Goal: Task Accomplishment & Management: Use online tool/utility

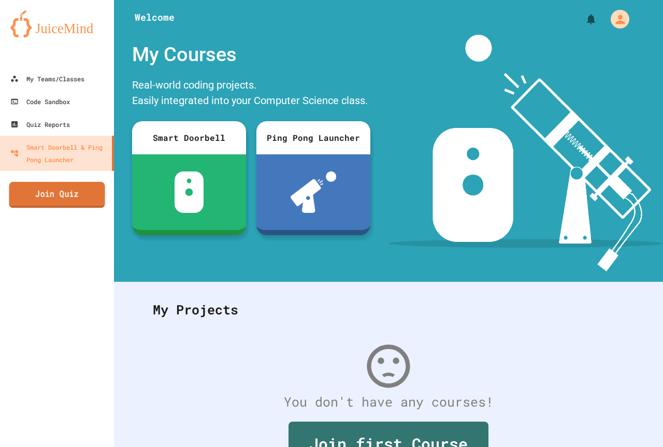
click at [87, 184] on link "Join Quiz" at bounding box center [57, 195] width 96 height 26
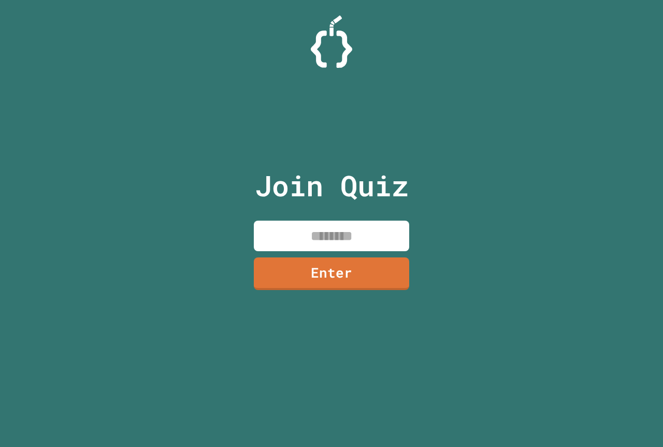
click at [352, 245] on input at bounding box center [331, 236] width 155 height 31
type input "********"
click at [383, 258] on link "Enter" at bounding box center [331, 272] width 155 height 34
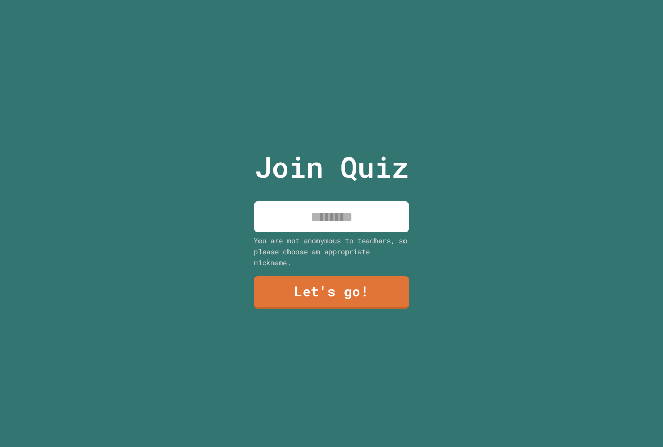
click at [328, 202] on input at bounding box center [331, 216] width 155 height 31
click at [320, 217] on input "***" at bounding box center [331, 216] width 155 height 31
click at [328, 216] on input "***" at bounding box center [331, 216] width 155 height 31
type input "***"
click at [346, 286] on link "Let's go!" at bounding box center [331, 291] width 153 height 34
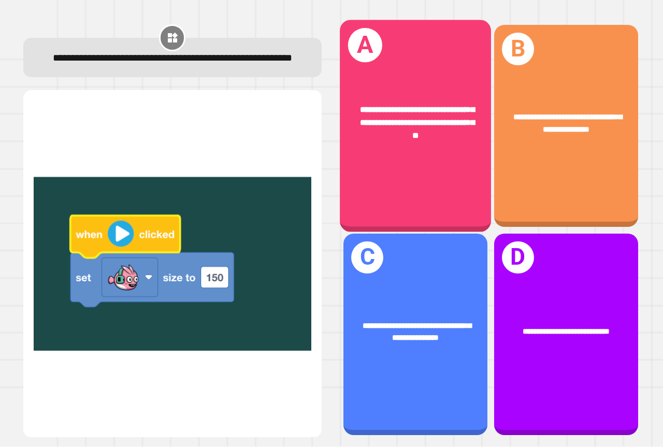
click at [438, 126] on div "**********" at bounding box center [415, 123] width 118 height 38
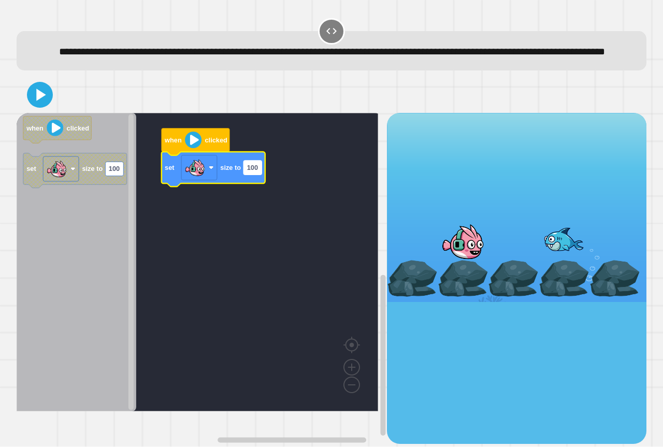
click at [260, 175] on rect "Blockly Workspace" at bounding box center [252, 168] width 18 height 14
type input "*"
click at [201, 148] on image "Blockly Workspace" at bounding box center [193, 140] width 17 height 17
click at [33, 104] on icon at bounding box center [39, 94] width 25 height 25
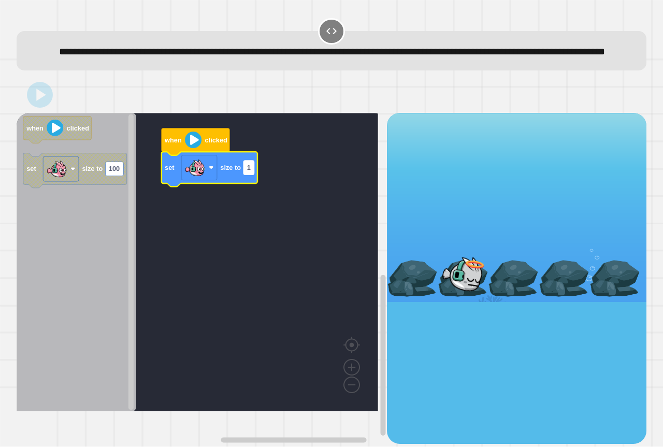
click at [251, 172] on text "1" at bounding box center [249, 168] width 4 height 8
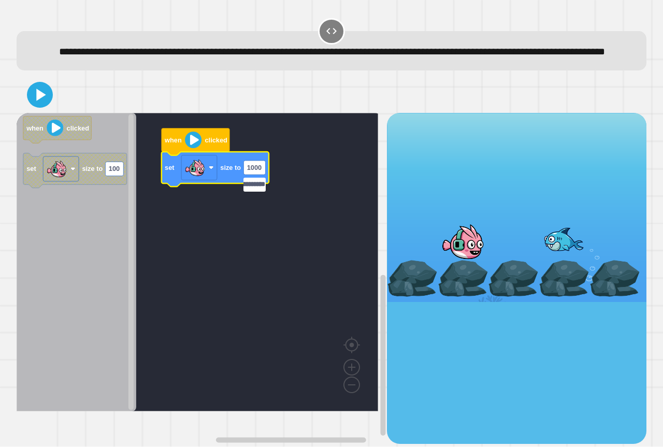
scroll to position [0, 123]
type input "**********"
click at [33, 107] on icon at bounding box center [39, 94] width 25 height 25
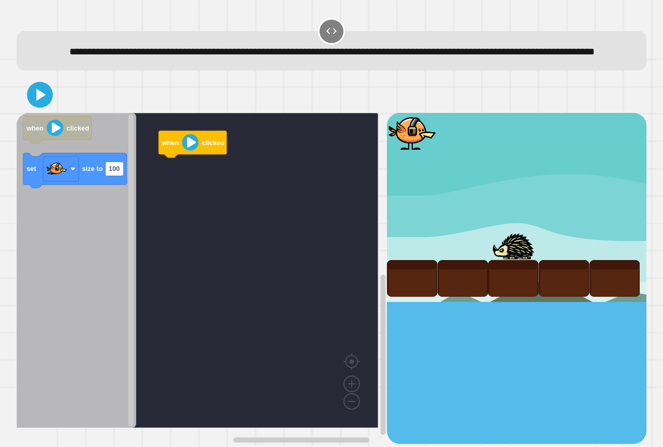
click at [162, 106] on div "**********" at bounding box center [331, 223] width 663 height 447
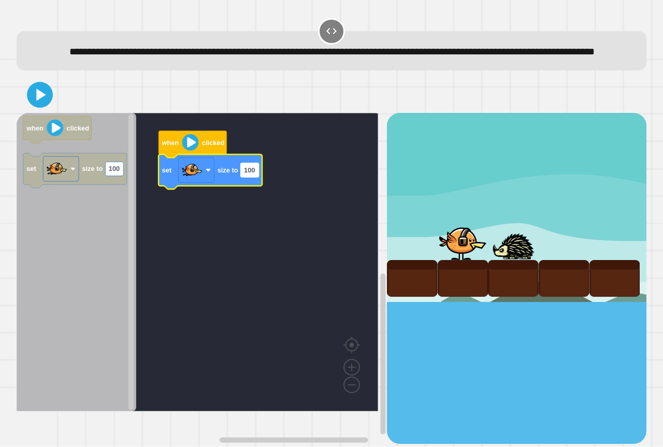
click at [251, 174] on text "100" at bounding box center [249, 170] width 11 height 8
click at [257, 187] on input "***" at bounding box center [250, 187] width 18 height 14
type input "**********"
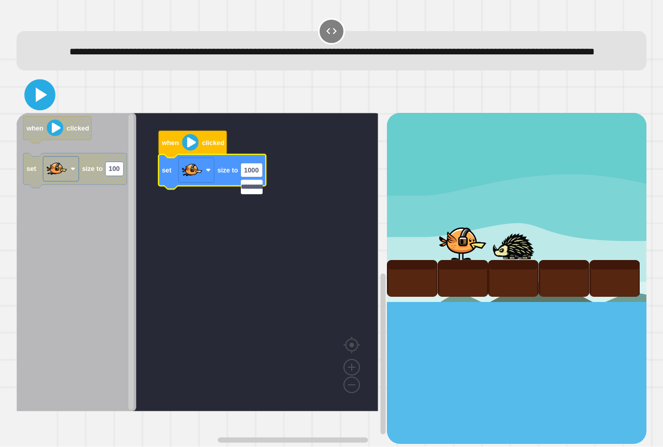
click at [36, 102] on icon at bounding box center [41, 95] width 11 height 14
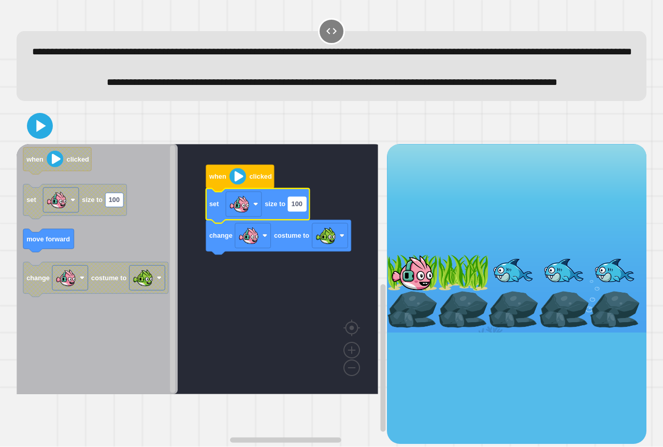
click at [304, 211] on rect "Blockly Workspace" at bounding box center [297, 204] width 18 height 14
type input "****"
click at [39, 133] on icon at bounding box center [41, 125] width 10 height 13
click at [305, 223] on icon "Blockly Workspace" at bounding box center [258, 205] width 104 height 35
click at [303, 211] on rect "Blockly Workspace" at bounding box center [297, 204] width 18 height 14
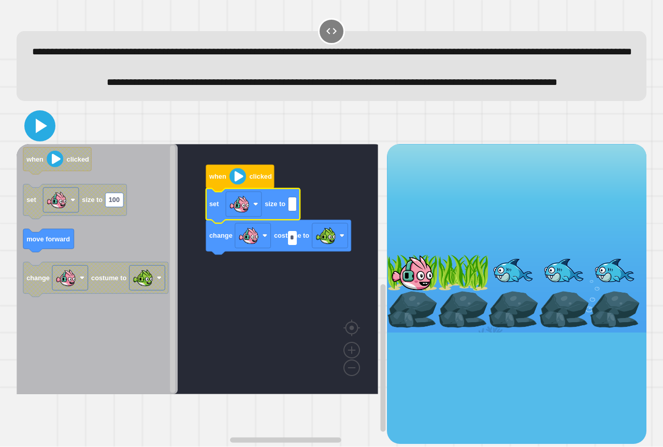
type input "*"
click at [45, 138] on icon at bounding box center [39, 125] width 25 height 25
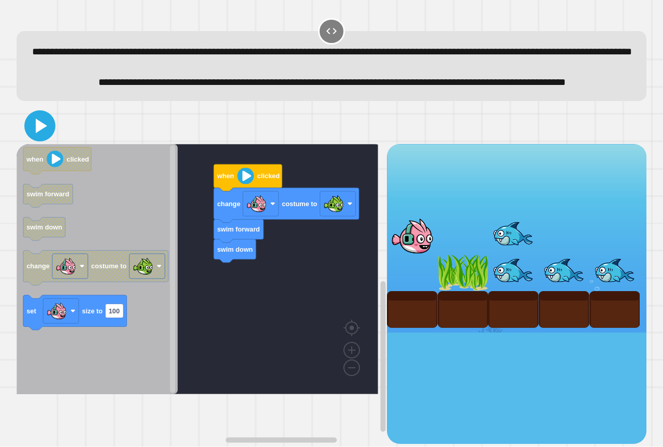
click at [49, 138] on icon at bounding box center [39, 125] width 25 height 25
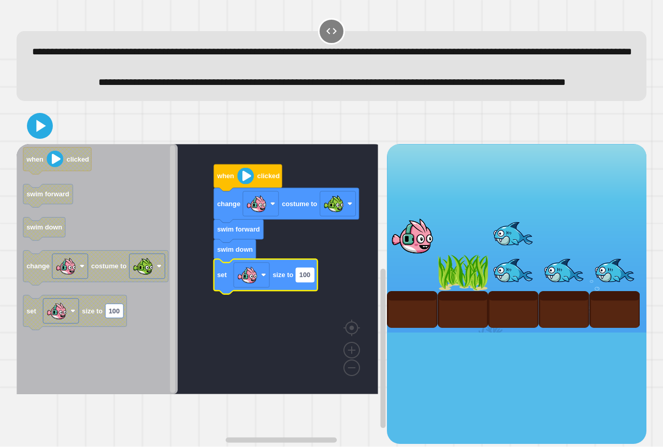
click at [313, 282] on rect "Blockly Workspace" at bounding box center [305, 275] width 18 height 14
type input "*"
click at [38, 138] on icon at bounding box center [39, 125] width 25 height 25
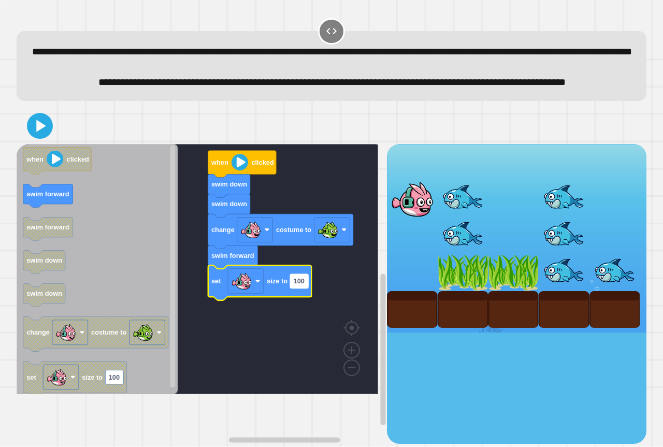
click at [301, 288] on rect "Blockly Workspace" at bounding box center [299, 281] width 18 height 14
type input "*"
click at [26, 144] on div at bounding box center [332, 126] width 630 height 36
click at [36, 138] on icon at bounding box center [39, 125] width 25 height 25
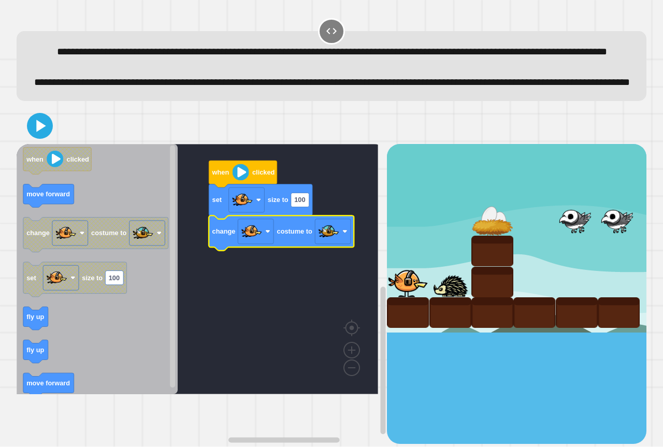
click at [307, 219] on icon "Blockly Workspace" at bounding box center [261, 201] width 104 height 35
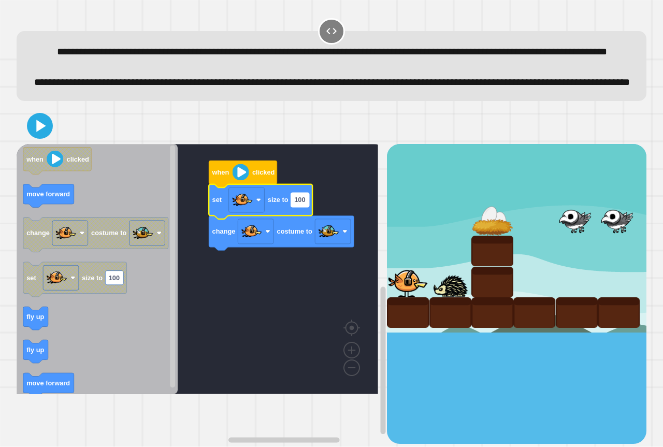
click at [305, 207] on rect "Blockly Workspace" at bounding box center [300, 200] width 18 height 14
type input "**"
click at [250, 306] on rect "Blockly Workspace" at bounding box center [197, 269] width 361 height 250
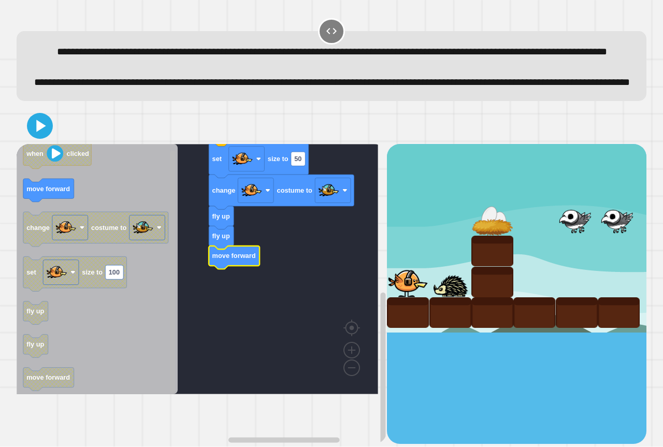
click at [173, 334] on g "Blockly Workspace" at bounding box center [173, 270] width 8 height 248
click at [175, 359] on rect "Blockly Workspace" at bounding box center [172, 272] width 5 height 242
click at [137, 238] on icon "Blockly Workspace" at bounding box center [97, 269] width 161 height 250
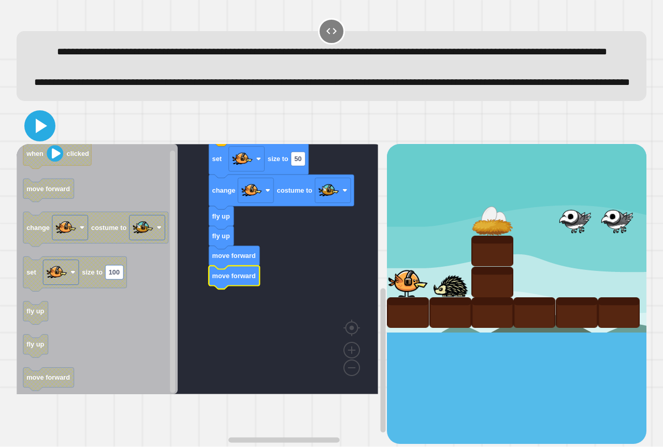
click at [43, 138] on icon at bounding box center [39, 125] width 25 height 25
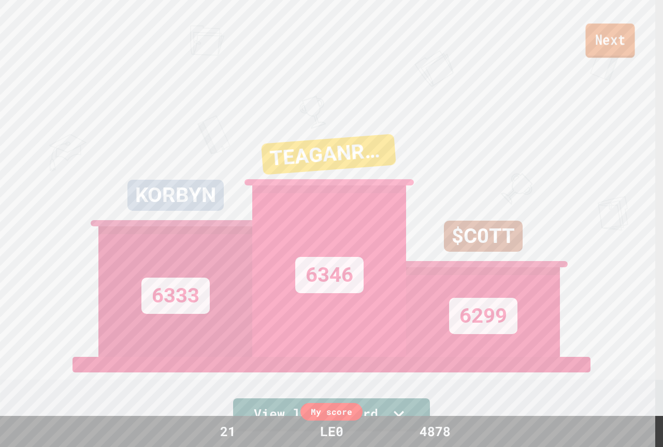
click at [631, 46] on link "Next" at bounding box center [609, 40] width 49 height 34
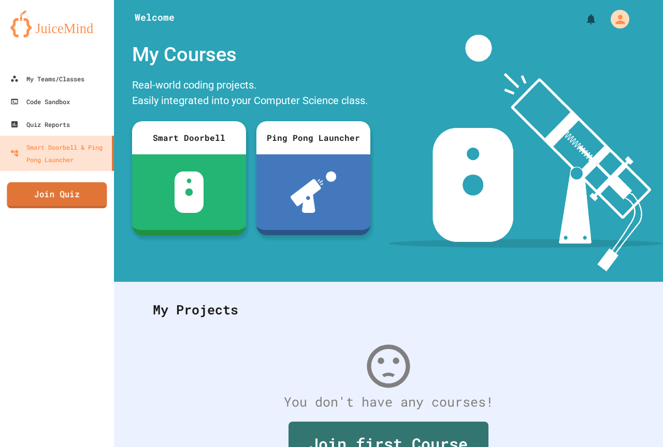
click at [63, 206] on link "Join Quiz" at bounding box center [57, 195] width 100 height 26
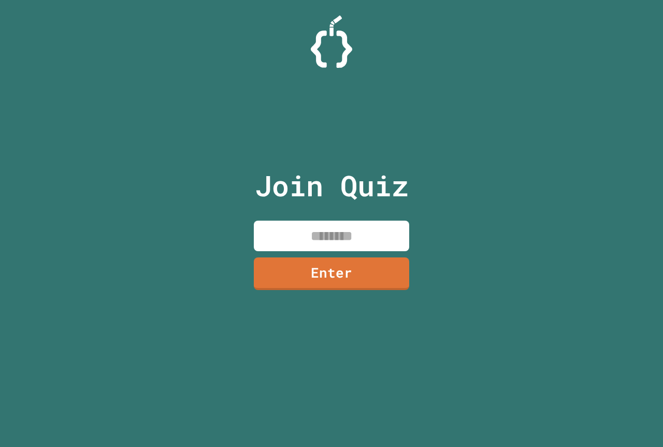
click at [313, 247] on input at bounding box center [331, 236] width 155 height 31
click at [331, 273] on link "Enter" at bounding box center [331, 272] width 155 height 34
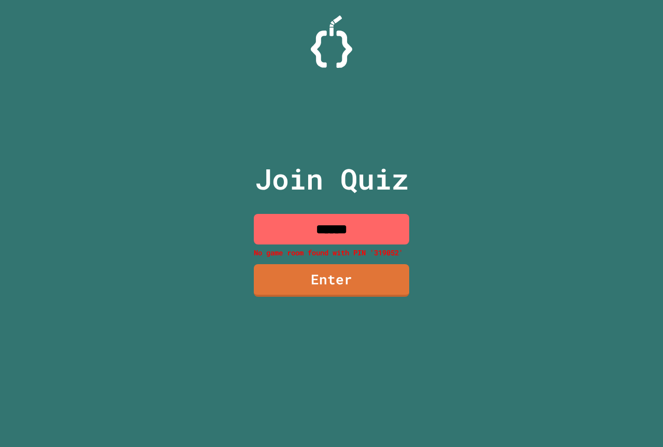
click at [337, 238] on input "******" at bounding box center [331, 229] width 155 height 31
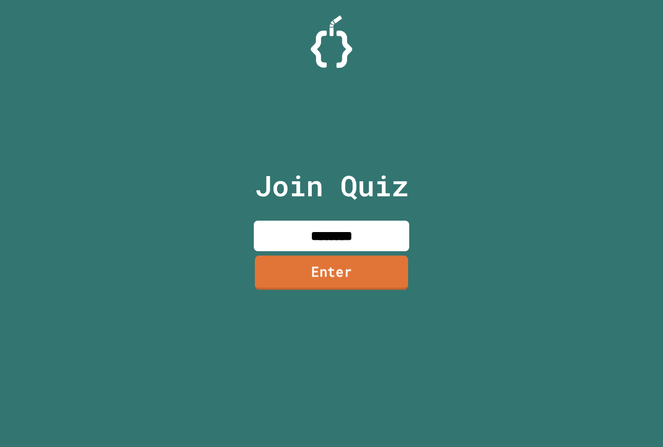
type input "********"
click at [342, 276] on link "Enter" at bounding box center [331, 272] width 153 height 34
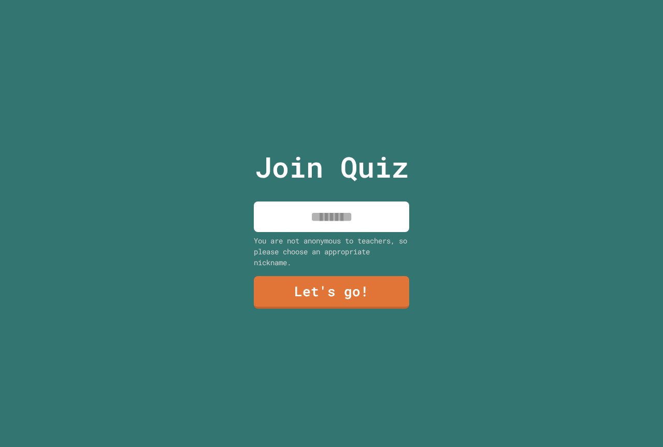
click at [352, 222] on input at bounding box center [331, 216] width 155 height 31
type input "***"
click at [339, 280] on link "Let's go!" at bounding box center [331, 291] width 154 height 34
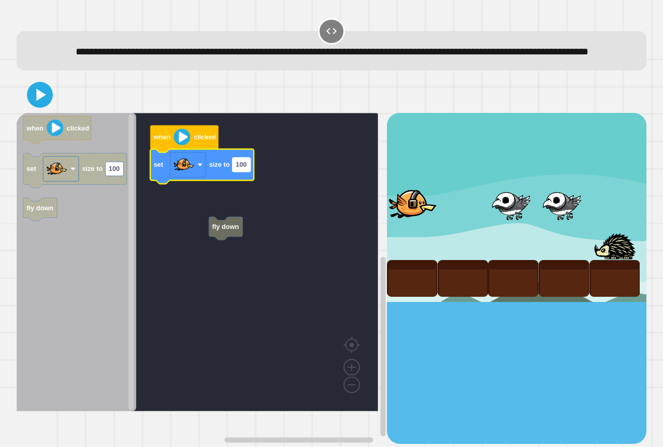
click at [243, 169] on text "100" at bounding box center [241, 165] width 11 height 8
click at [246, 184] on input "***" at bounding box center [242, 182] width 18 height 14
type input "**********"
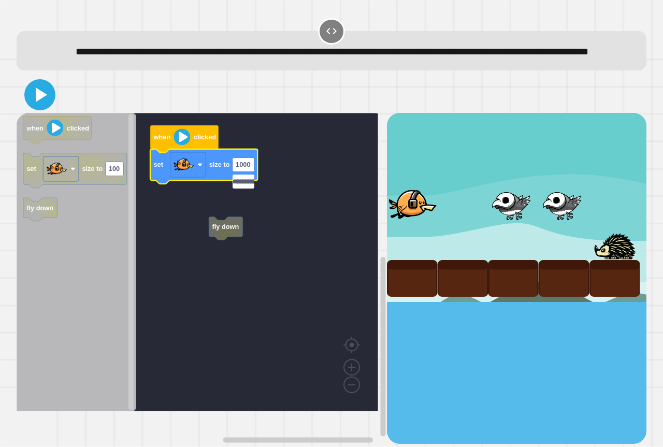
click at [39, 102] on icon at bounding box center [41, 95] width 11 height 14
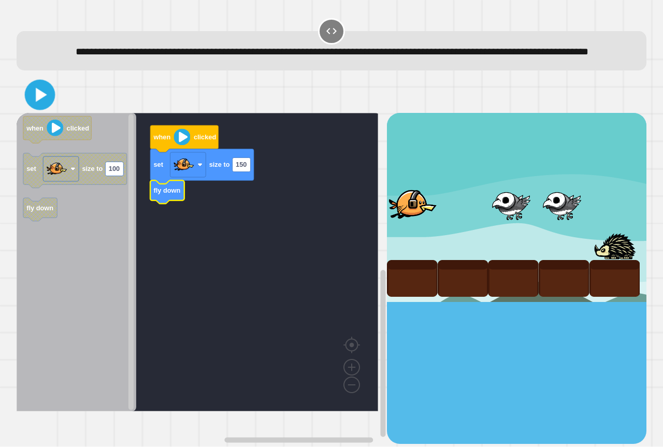
click at [42, 105] on icon at bounding box center [40, 95] width 24 height 24
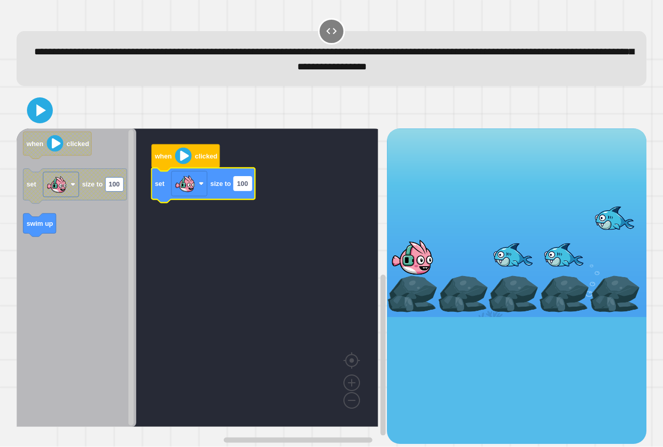
click at [244, 190] on rect "Blockly Workspace" at bounding box center [243, 184] width 18 height 14
type input "*"
type input "**********"
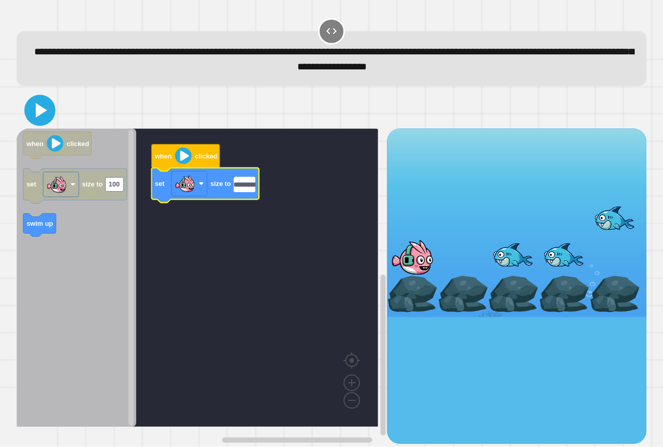
click at [41, 103] on icon at bounding box center [39, 110] width 25 height 25
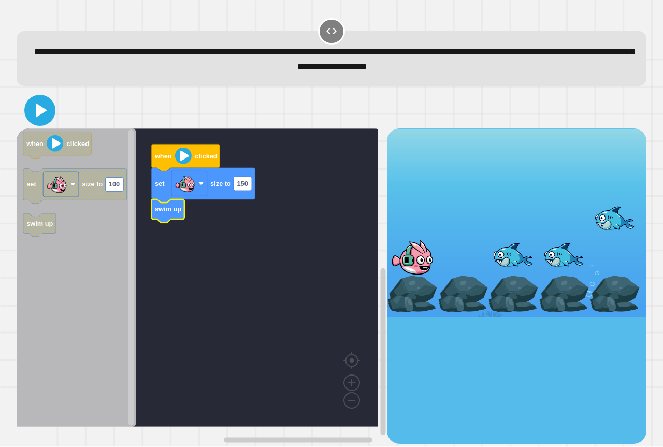
click at [41, 117] on icon at bounding box center [39, 110] width 25 height 25
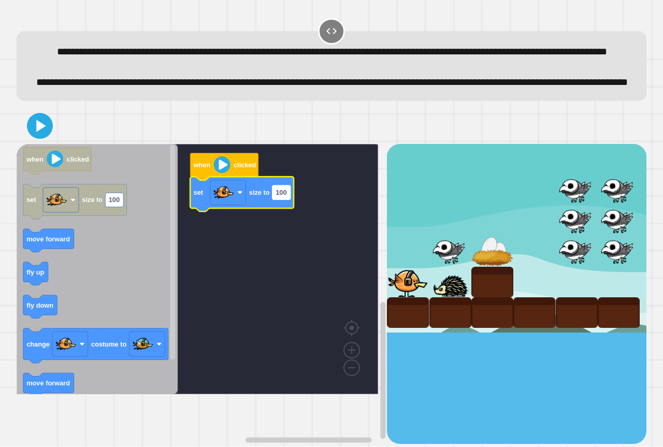
click at [283, 196] on text "100" at bounding box center [280, 192] width 11 height 8
type input "***"
click at [228, 271] on rect "Blockly Workspace" at bounding box center [197, 269] width 361 height 250
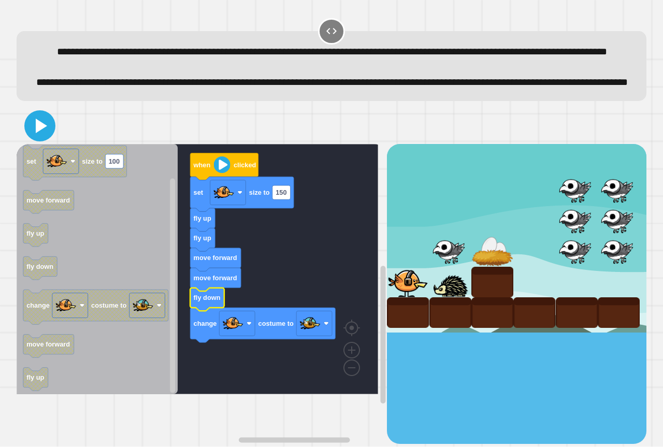
click at [43, 133] on icon at bounding box center [41, 126] width 11 height 14
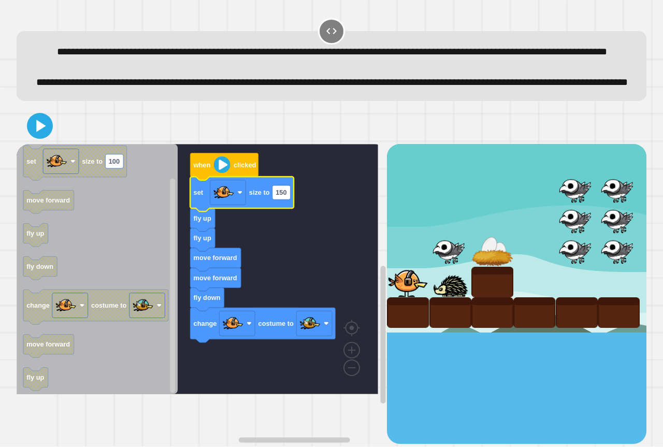
click at [292, 211] on icon "Blockly Workspace" at bounding box center [242, 194] width 104 height 35
click at [289, 199] on rect "Blockly Workspace" at bounding box center [281, 192] width 18 height 14
type input "*"
click at [33, 144] on div at bounding box center [332, 126] width 630 height 36
click at [39, 138] on icon at bounding box center [39, 125] width 25 height 25
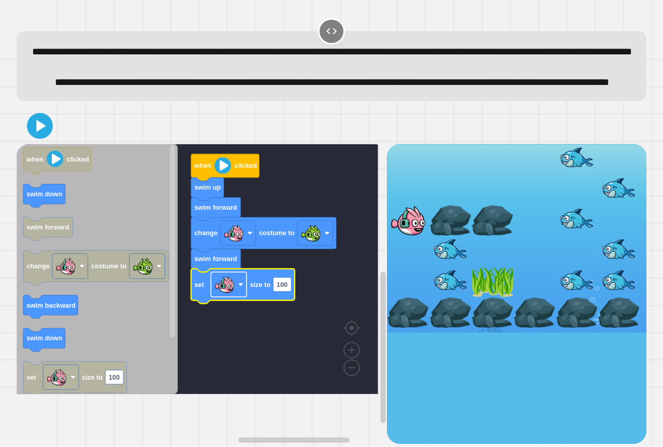
click at [235, 297] on rect "Blockly Workspace" at bounding box center [229, 284] width 36 height 25
click at [278, 292] on rect "Blockly Workspace" at bounding box center [282, 285] width 18 height 14
type input "*"
click at [222, 381] on rect "Blockly Workspace" at bounding box center [197, 269] width 361 height 250
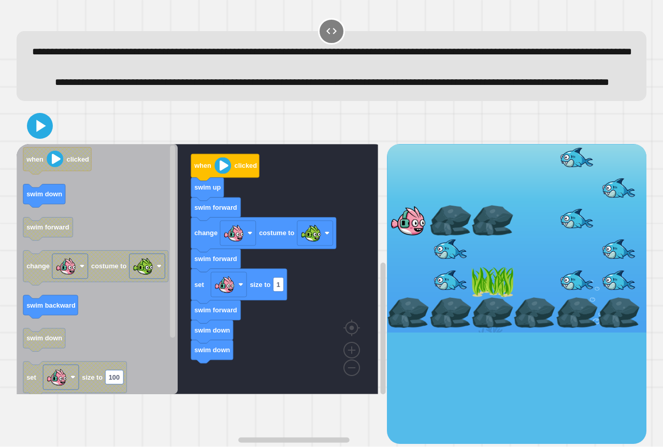
click at [186, 383] on div "when clicked swim up swim forward change costume to swim forward set size to 1 …" at bounding box center [202, 294] width 370 height 300
click at [186, 315] on div "when clicked swim up swim forward change costume to swim forward set size to 1 …" at bounding box center [202, 294] width 370 height 300
click at [173, 333] on div "when clicked swim up swim forward change costume to swim forward set size to 1 …" at bounding box center [202, 294] width 370 height 300
click at [54, 248] on icon "when clicked swim down swim forward change costume to swim backward swim down s…" at bounding box center [97, 269] width 161 height 250
click at [57, 274] on icon "when clicked swim down swim forward change costume to swim backward swim down s…" at bounding box center [97, 269] width 161 height 250
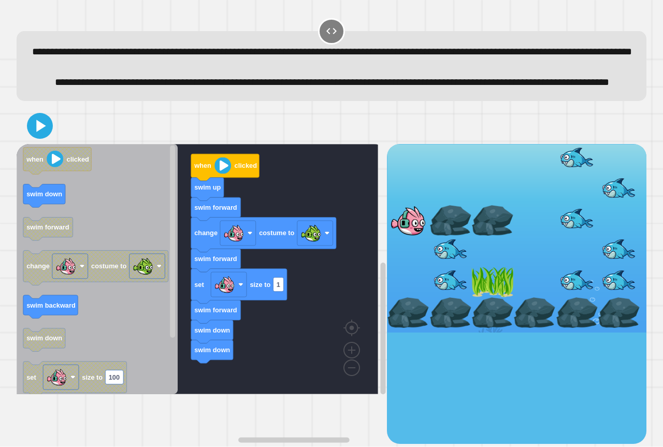
click at [65, 318] on icon "Blockly Workspace" at bounding box center [50, 306] width 55 height 23
click at [68, 352] on icon "Blockly Workspace" at bounding box center [97, 269] width 161 height 250
click at [84, 373] on icon "when clicked swim down swim forward change costume to swim backward swim down s…" at bounding box center [97, 269] width 161 height 250
click at [48, 359] on icon "when clicked swim down swim forward change costume to swim backward swim down s…" at bounding box center [97, 269] width 161 height 250
click at [47, 355] on icon "when clicked swim down swim forward change costume to swim backward swim down s…" at bounding box center [97, 269] width 161 height 250
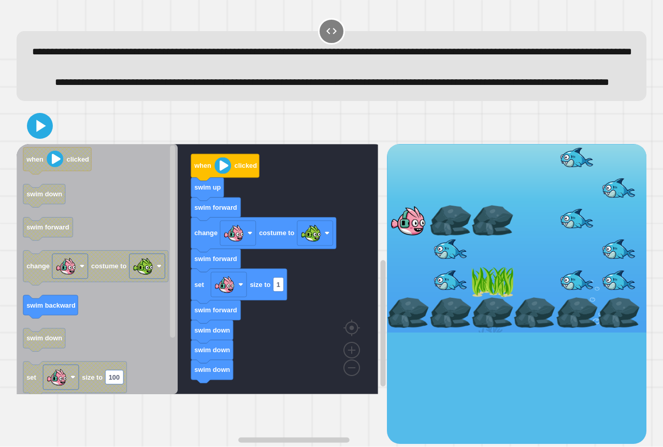
click at [110, 403] on g "when clicked swim down swim forward change costume to swim backward swim down s…" at bounding box center [95, 304] width 145 height 315
click at [67, 360] on icon "when clicked swim down swim forward change costume to swim backward swim down s…" at bounding box center [97, 269] width 161 height 250
click at [35, 355] on icon "when clicked swim down swim forward change costume to swim backward swim down s…" at bounding box center [97, 269] width 161 height 250
click at [43, 138] on icon at bounding box center [39, 125] width 25 height 25
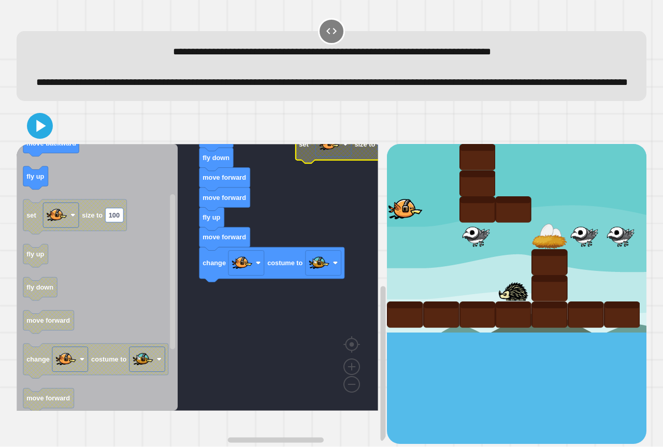
drag, startPoint x: 328, startPoint y: 158, endPoint x: 323, endPoint y: 176, distance: 18.5
click at [323, 176] on div "when clicked fly down fly down move forward move forward fly up move forward ch…" at bounding box center [332, 276] width 630 height 336
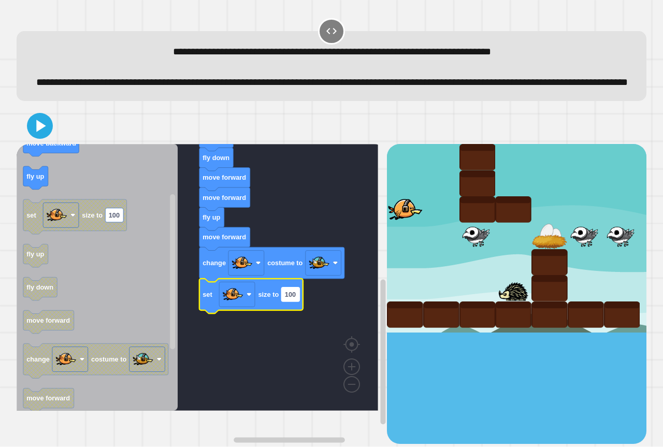
click at [299, 301] on rect "Blockly Workspace" at bounding box center [290, 294] width 18 height 14
type input "*"
click at [33, 138] on icon at bounding box center [39, 125] width 25 height 25
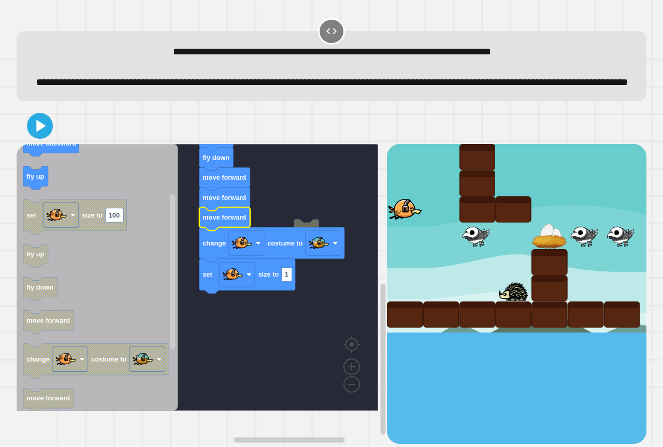
click at [279, 246] on g "fly up when clicked fly down fly down move forward move forward move forward ch…" at bounding box center [205, 257] width 376 height 307
click at [37, 133] on icon at bounding box center [41, 126] width 11 height 14
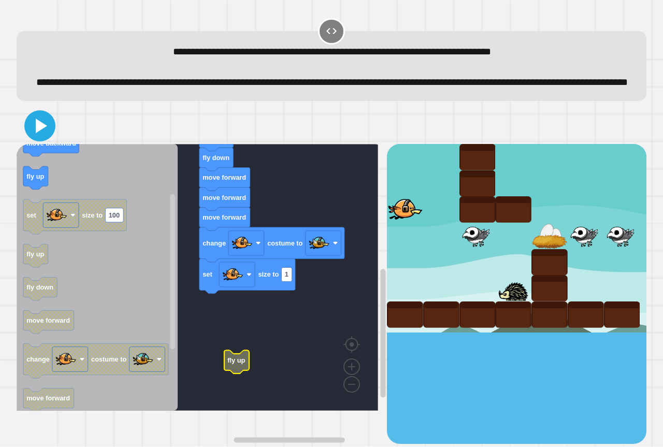
click at [43, 138] on icon at bounding box center [39, 125] width 25 height 25
click at [81, 234] on g "set size to 100" at bounding box center [75, 216] width 104 height 35
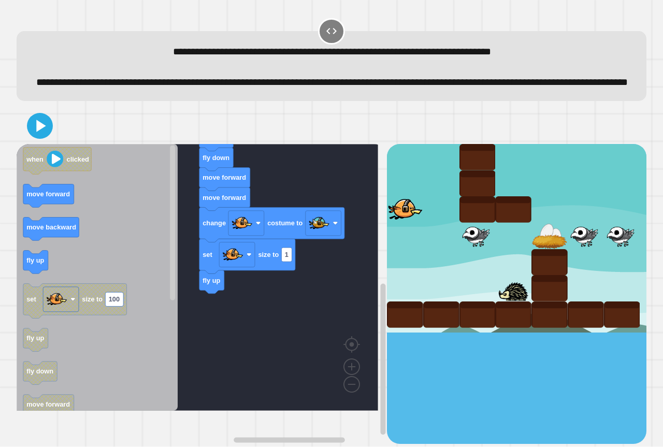
click at [168, 315] on icon "when clicked move forward move backward fly up set size to 100 fly up fly down …" at bounding box center [97, 277] width 161 height 267
click at [155, 284] on icon "when clicked move forward move backward fly up set size to 100 fly up fly down …" at bounding box center [97, 277] width 161 height 267
click at [99, 272] on icon "when clicked move forward move backward fly up set size to 100 fly up fly down …" at bounding box center [97, 277] width 161 height 267
click at [64, 229] on icon "when clicked move forward move backward fly up set size to 100 fly up fly down …" at bounding box center [97, 277] width 161 height 267
click at [48, 227] on icon "when clicked move forward move backward fly up set size to 100 fly up fly down …" at bounding box center [97, 277] width 161 height 267
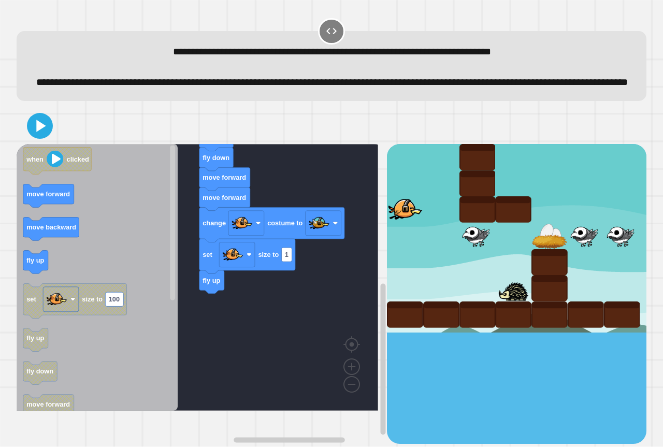
click at [48, 230] on icon "when clicked move forward move backward fly up set size to 100 fly up fly down …" at bounding box center [97, 277] width 161 height 267
click at [36, 198] on text "move forward" at bounding box center [47, 194] width 43 height 8
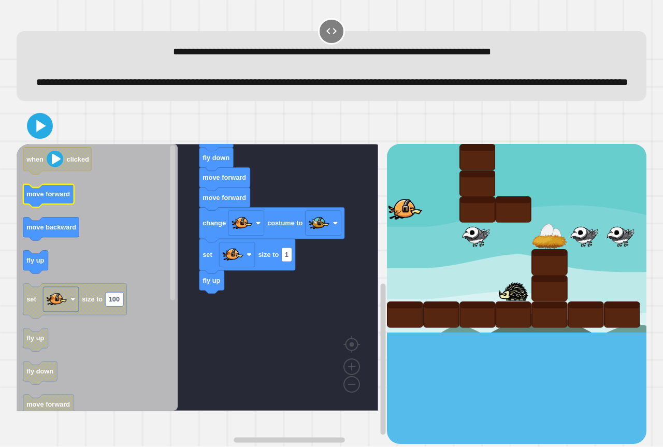
click at [36, 198] on text "move forward" at bounding box center [47, 194] width 43 height 8
click at [43, 137] on icon at bounding box center [40, 126] width 22 height 22
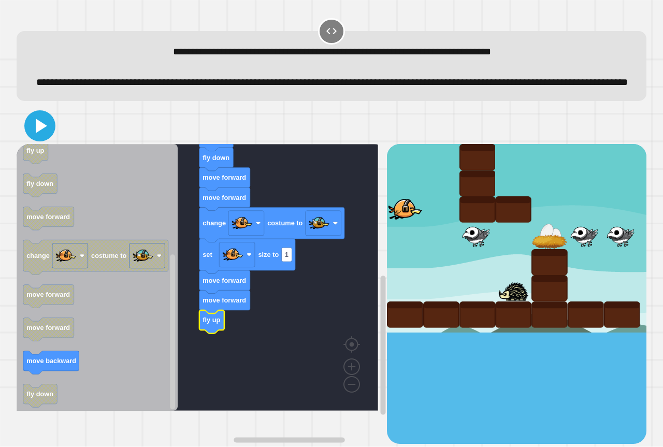
drag, startPoint x: 31, startPoint y: 154, endPoint x: 35, endPoint y: 163, distance: 9.7
click at [34, 163] on div "when clicked fly down fly down move forward move forward change costume to set …" at bounding box center [332, 276] width 630 height 336
drag, startPoint x: 46, startPoint y: 150, endPoint x: 69, endPoint y: 171, distance: 31.5
click at [47, 138] on icon at bounding box center [39, 125] width 25 height 25
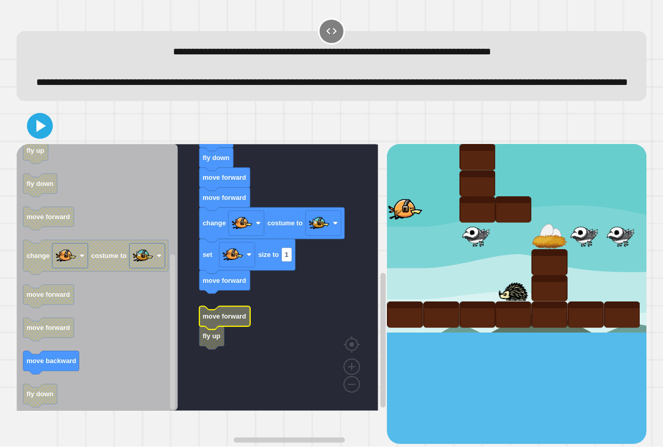
click at [261, 339] on rect "Blockly Workspace" at bounding box center [197, 277] width 361 height 267
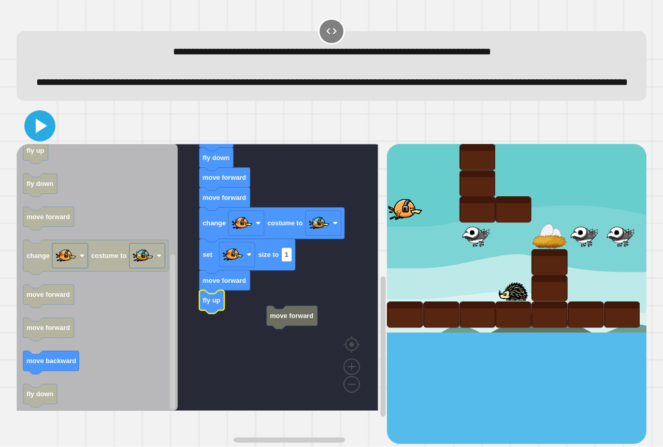
click at [36, 133] on icon at bounding box center [41, 126] width 11 height 14
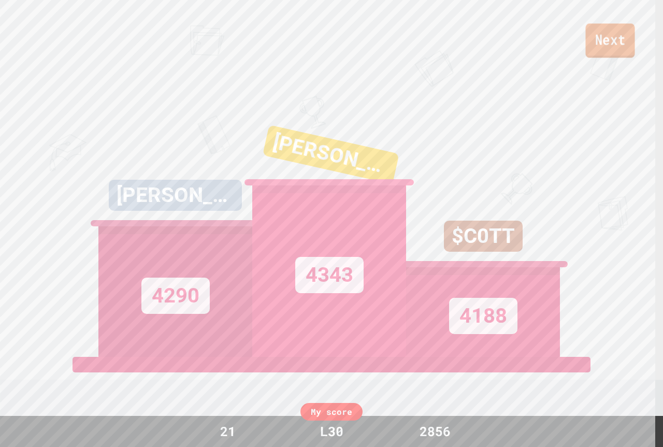
click at [627, 42] on link "Next" at bounding box center [609, 40] width 49 height 34
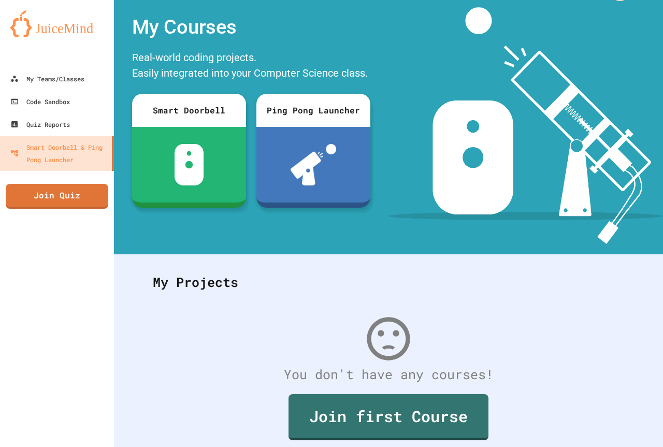
scroll to position [72, 0]
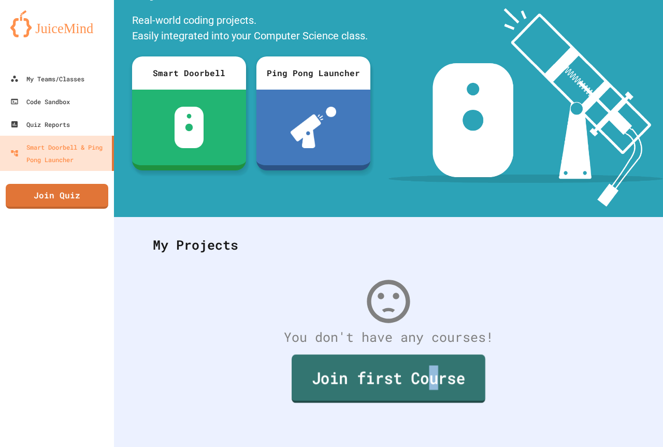
drag, startPoint x: 431, startPoint y: 376, endPoint x: 419, endPoint y: 376, distance: 11.9
click at [419, 376] on link "Join first Course" at bounding box center [389, 379] width 194 height 48
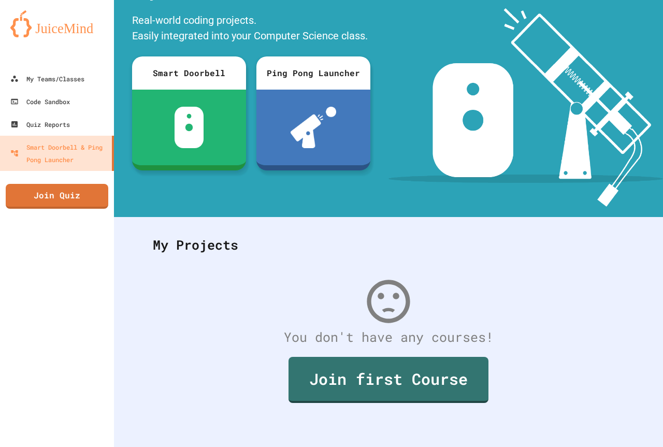
click at [380, 374] on link "Join first Course" at bounding box center [388, 379] width 198 height 48
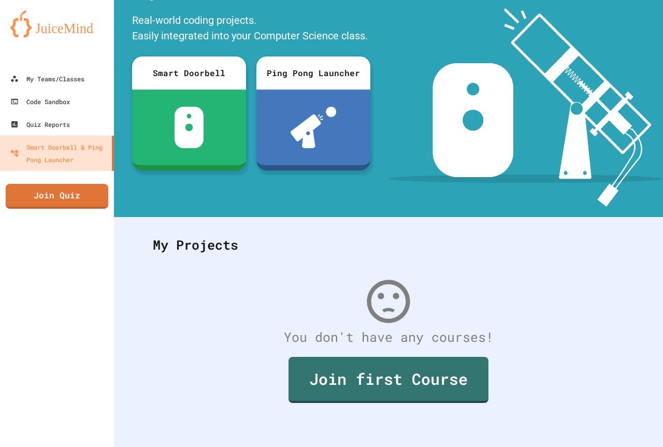
drag, startPoint x: 355, startPoint y: 435, endPoint x: 353, endPoint y: 420, distance: 14.6
click at [65, 193] on link "Join Quiz" at bounding box center [57, 195] width 94 height 26
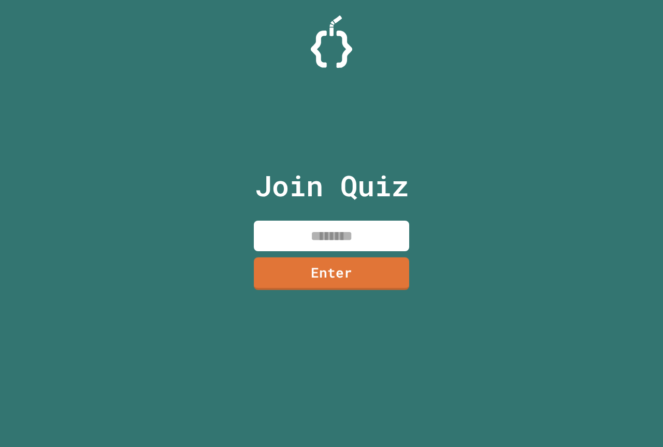
drag, startPoint x: 367, startPoint y: 244, endPoint x: 390, endPoint y: 228, distance: 28.2
click at [367, 244] on input at bounding box center [331, 236] width 155 height 31
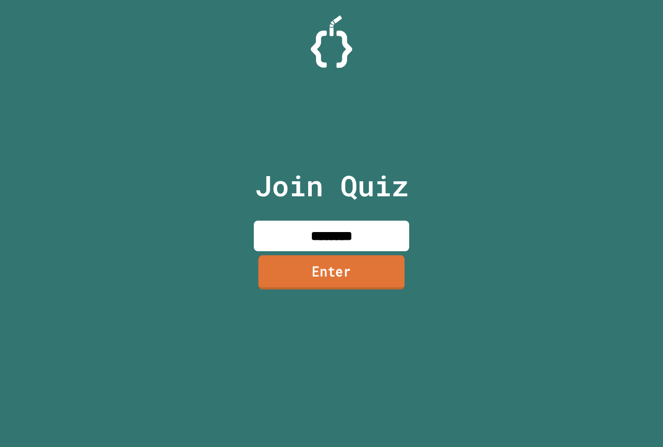
type input "********"
drag, startPoint x: 361, startPoint y: 270, endPoint x: 367, endPoint y: 268, distance: 6.1
click at [367, 268] on link "Enter" at bounding box center [331, 273] width 156 height 34
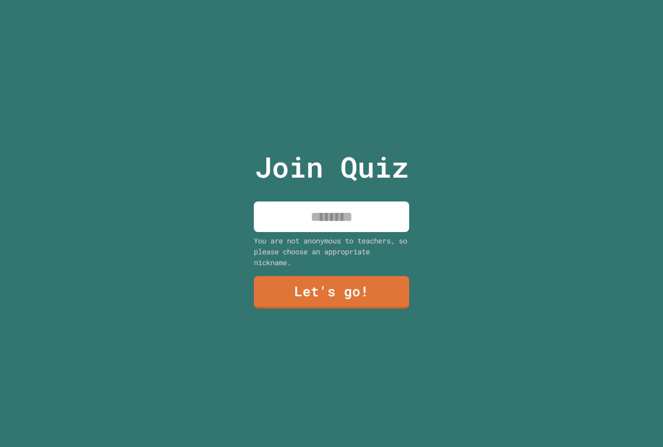
click at [354, 226] on input at bounding box center [331, 216] width 155 height 31
type input "***"
drag, startPoint x: 389, startPoint y: 255, endPoint x: 391, endPoint y: 261, distance: 6.4
click at [391, 261] on div "You are not anonymous to teachers, so please choose an appropriate nickname." at bounding box center [331, 251] width 155 height 33
click at [396, 284] on link "Let's go!" at bounding box center [331, 291] width 155 height 34
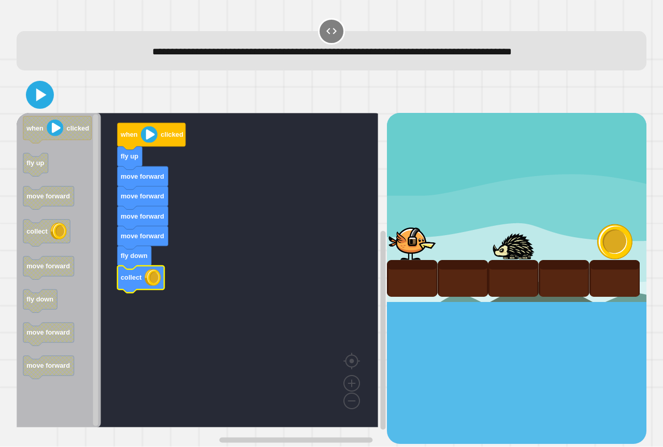
click at [44, 91] on icon at bounding box center [39, 95] width 22 height 22
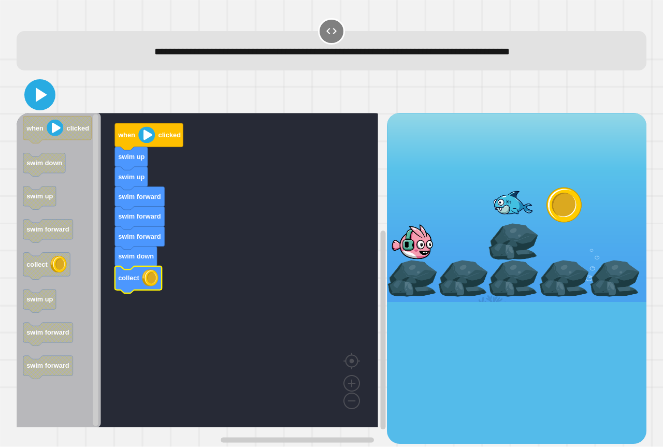
click at [49, 85] on icon at bounding box center [39, 94] width 25 height 25
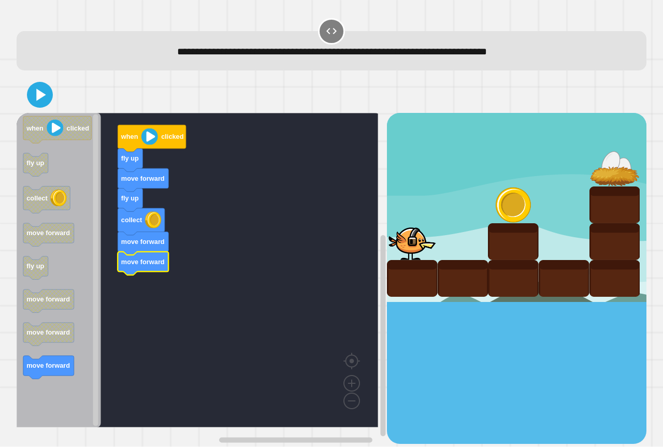
click at [124, 317] on div "when clicked fly up move forward fly up collect move forward move forward when …" at bounding box center [202, 278] width 370 height 330
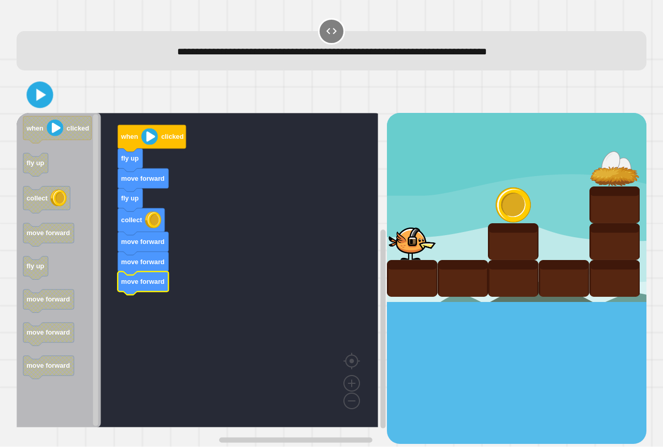
drag, startPoint x: 36, startPoint y: 110, endPoint x: 43, endPoint y: 107, distance: 7.9
click at [35, 111] on div at bounding box center [332, 95] width 630 height 36
click at [44, 107] on icon at bounding box center [39, 94] width 25 height 25
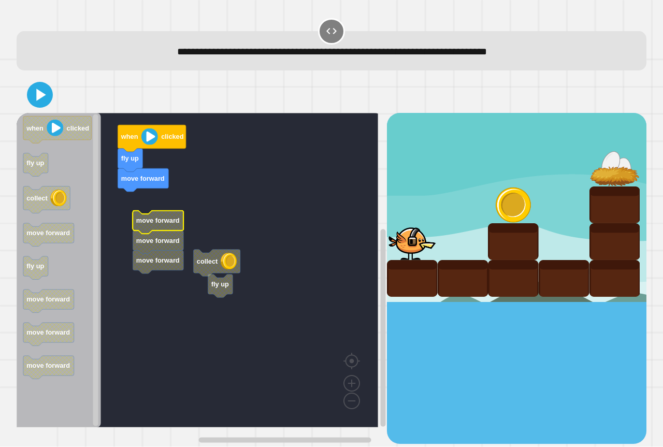
click at [138, 214] on g "move forward move forward move forward" at bounding box center [158, 242] width 51 height 63
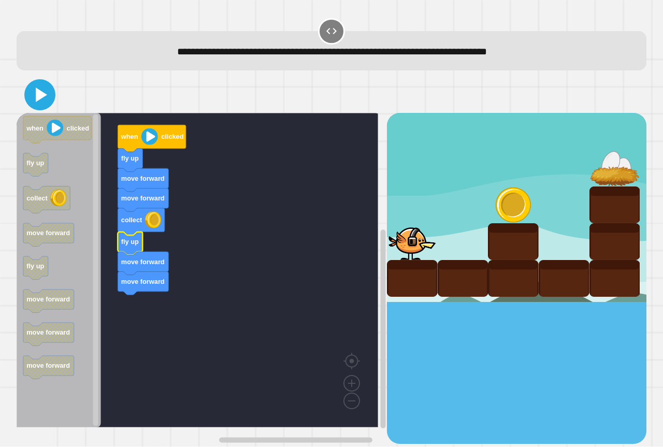
click at [37, 99] on icon at bounding box center [41, 95] width 11 height 14
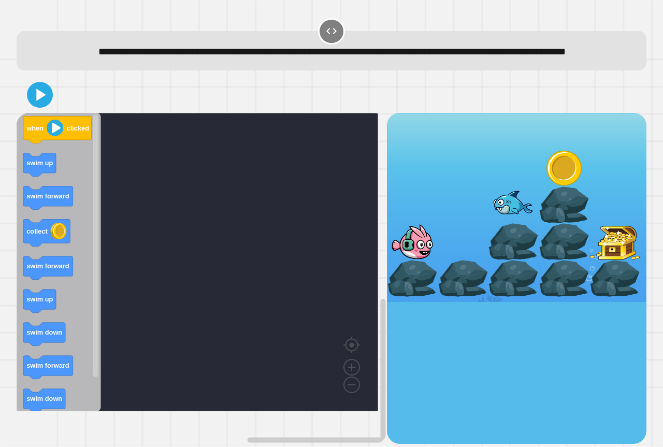
click at [93, 163] on div "when clicked swim up swim forward collect swim forward swim up swim down swim f…" at bounding box center [202, 278] width 370 height 330
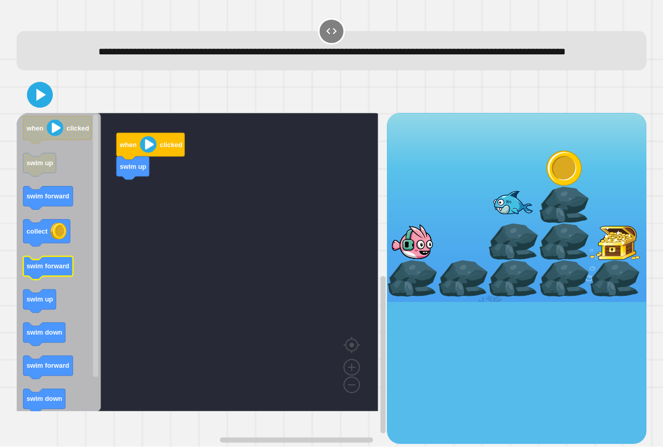
click at [52, 270] on text "swim forward" at bounding box center [47, 267] width 43 height 8
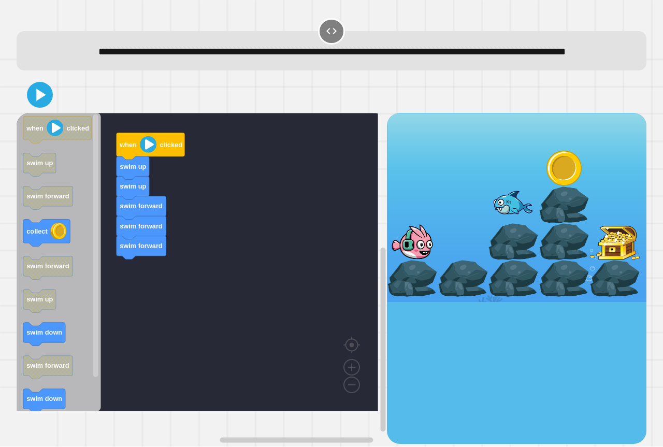
click at [152, 314] on div "when clicked swim up swim up swim forward swim forward swim forward when clicke…" at bounding box center [202, 278] width 370 height 330
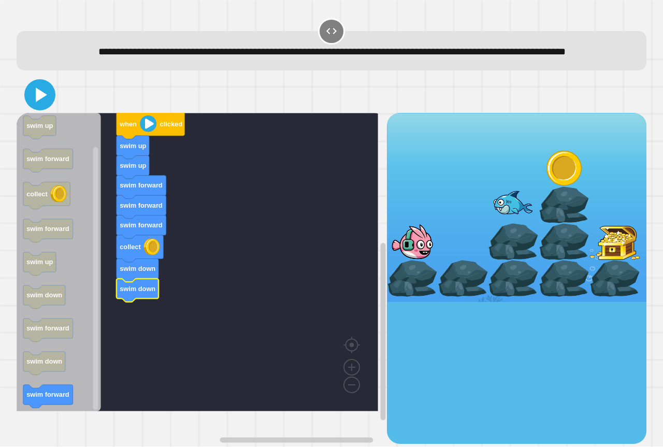
drag, startPoint x: 50, startPoint y: 106, endPoint x: 85, endPoint y: 104, distance: 35.3
click at [65, 108] on div at bounding box center [332, 95] width 630 height 36
click at [27, 99] on div at bounding box center [332, 95] width 630 height 36
click at [43, 105] on icon at bounding box center [39, 94] width 25 height 25
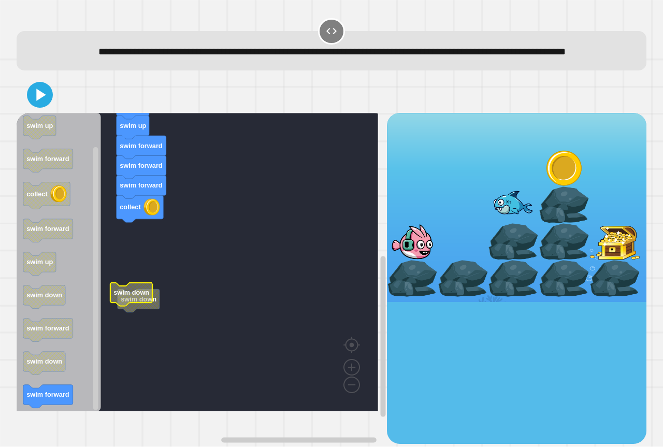
click at [61, 411] on icon "when clicked swim up swim forward collect swim forward swim up swim down swim f…" at bounding box center [59, 262] width 84 height 298
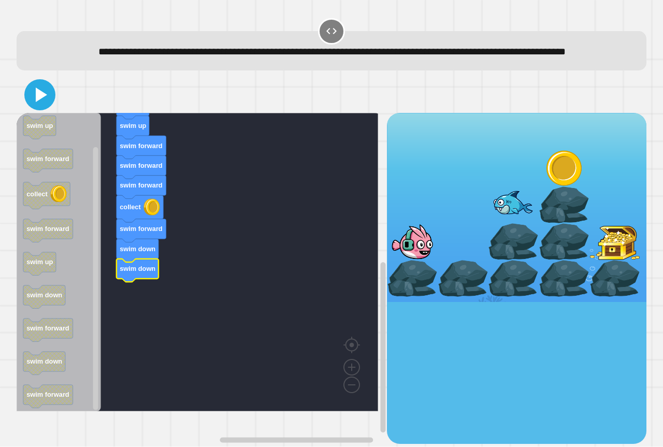
click at [47, 107] on icon at bounding box center [39, 94] width 25 height 25
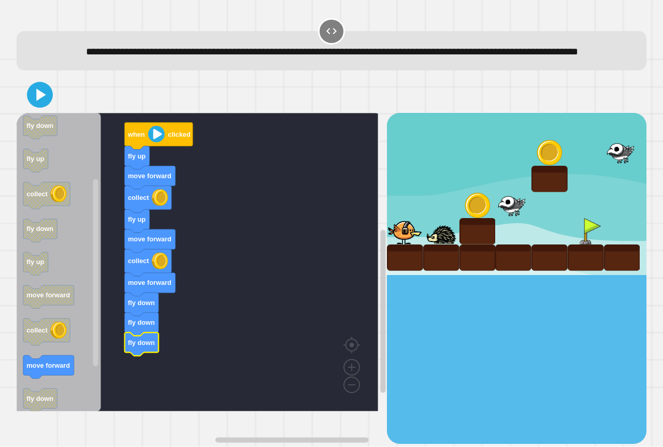
click at [49, 113] on div at bounding box center [332, 95] width 630 height 36
click at [48, 107] on icon at bounding box center [39, 94] width 25 height 25
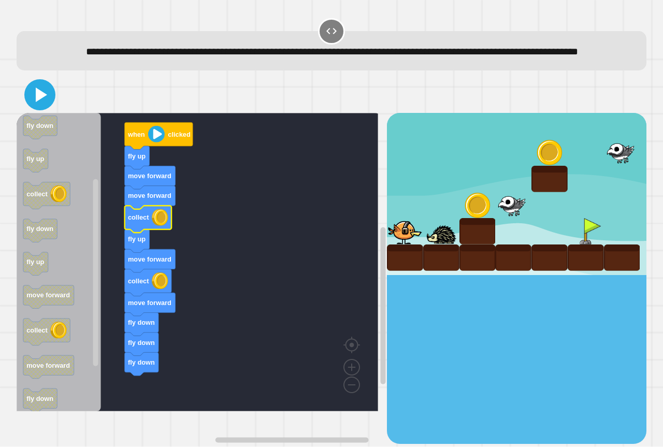
click at [39, 102] on icon at bounding box center [41, 95] width 11 height 14
click at [47, 104] on icon at bounding box center [39, 94] width 25 height 25
drag, startPoint x: 37, startPoint y: 113, endPoint x: 34, endPoint y: 101, distance: 12.0
click at [37, 102] on icon at bounding box center [41, 95] width 11 height 14
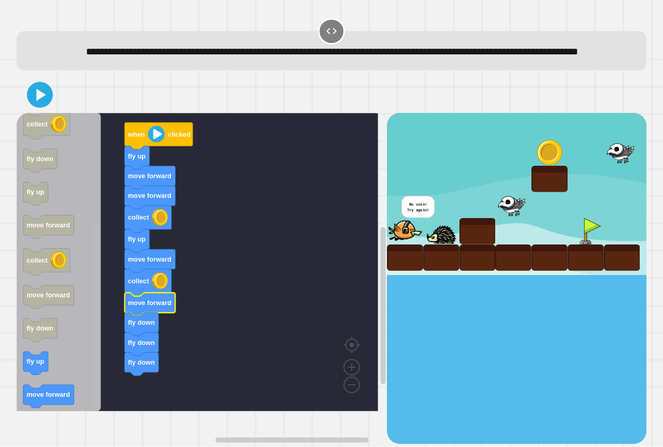
click at [80, 423] on div "when clicked fly up move forward move forward collect fly up move forward colle…" at bounding box center [202, 278] width 370 height 330
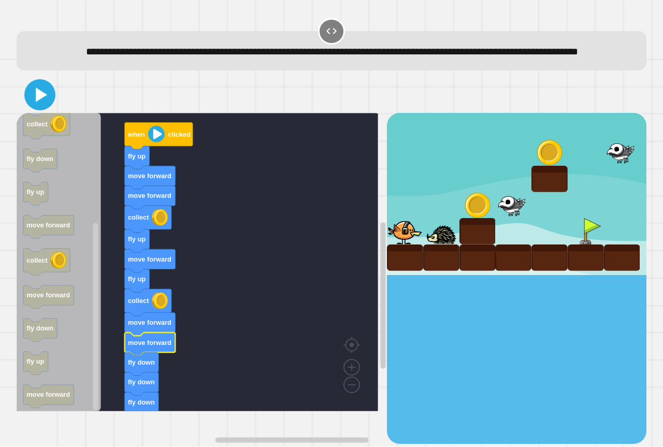
click at [51, 107] on icon at bounding box center [39, 94] width 25 height 25
drag, startPoint x: 39, startPoint y: 111, endPoint x: 47, endPoint y: 109, distance: 8.0
click at [40, 102] on icon at bounding box center [41, 95] width 11 height 14
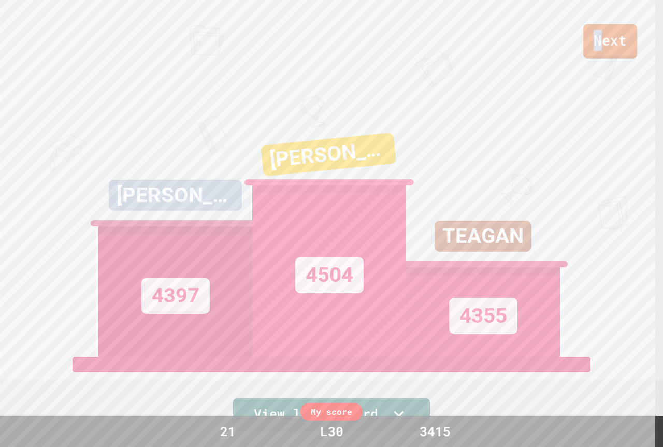
drag, startPoint x: 603, startPoint y: 39, endPoint x: 598, endPoint y: 41, distance: 5.8
click at [598, 41] on link "Next" at bounding box center [610, 41] width 54 height 34
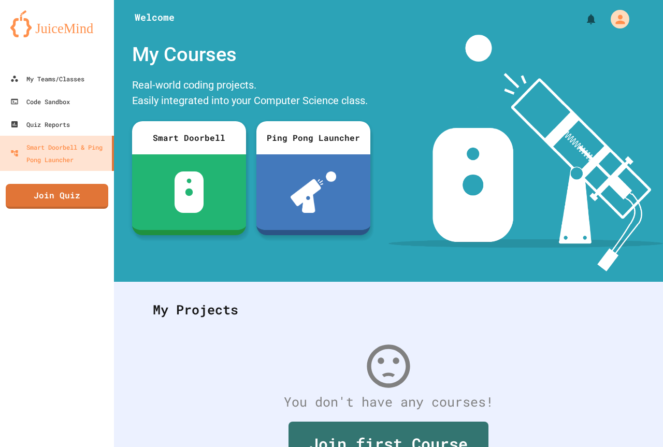
click at [404, 181] on img at bounding box center [525, 153] width 274 height 237
click at [305, 281] on div "Welcome My Courses Real-world coding projects. Easily integrated into your Comp…" at bounding box center [388, 141] width 549 height 282
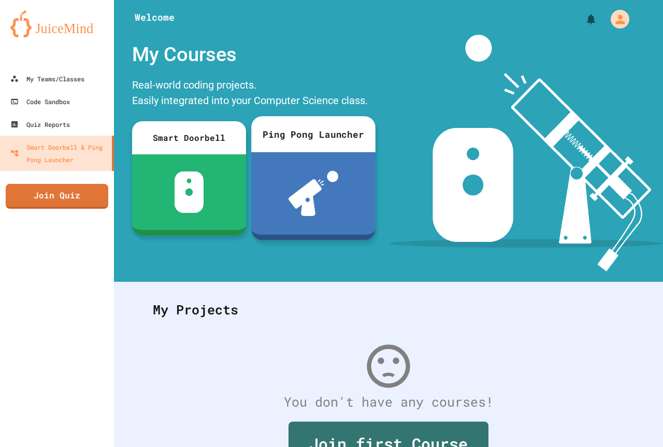
click at [274, 222] on div at bounding box center [313, 193] width 124 height 82
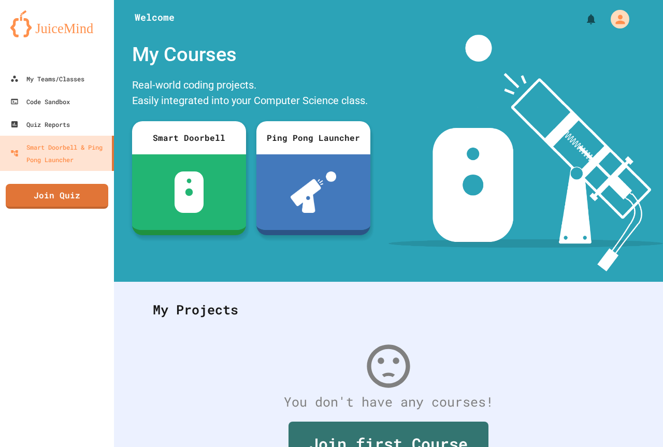
drag, startPoint x: 64, startPoint y: 186, endPoint x: 59, endPoint y: 187, distance: 5.8
click at [59, 187] on link "Join Quiz" at bounding box center [57, 195] width 103 height 26
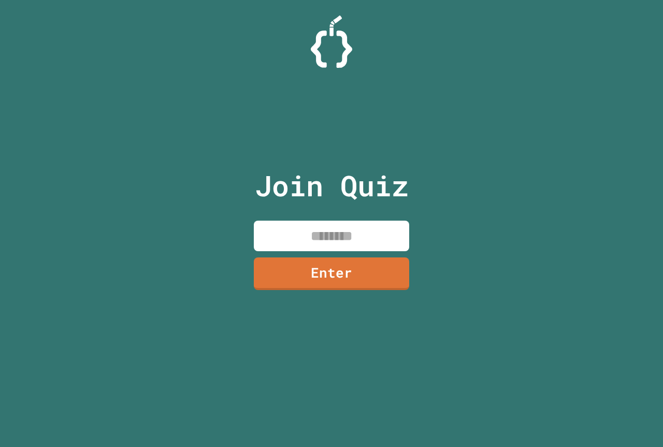
click at [301, 238] on input at bounding box center [331, 236] width 155 height 31
paste input
